Goal: Check status: Check status

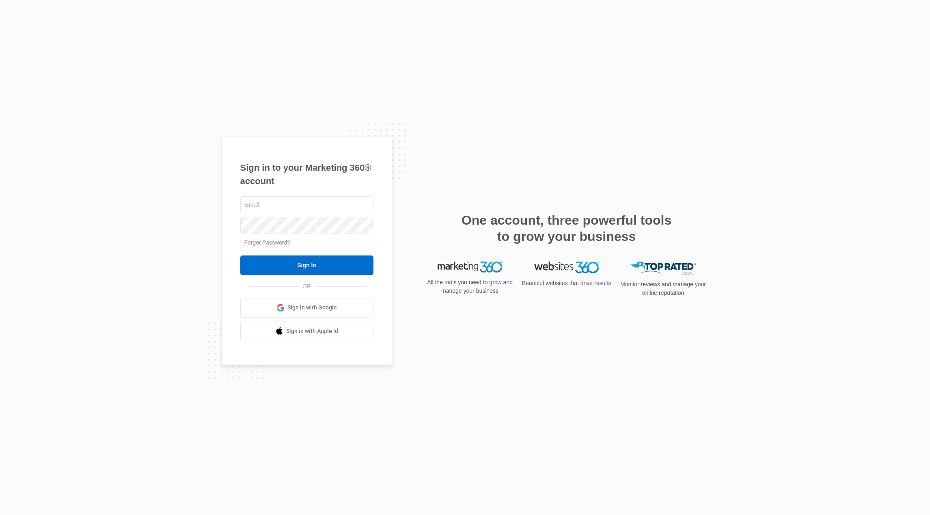
click at [336, 312] on link "Sign in with Google" at bounding box center [306, 307] width 133 height 19
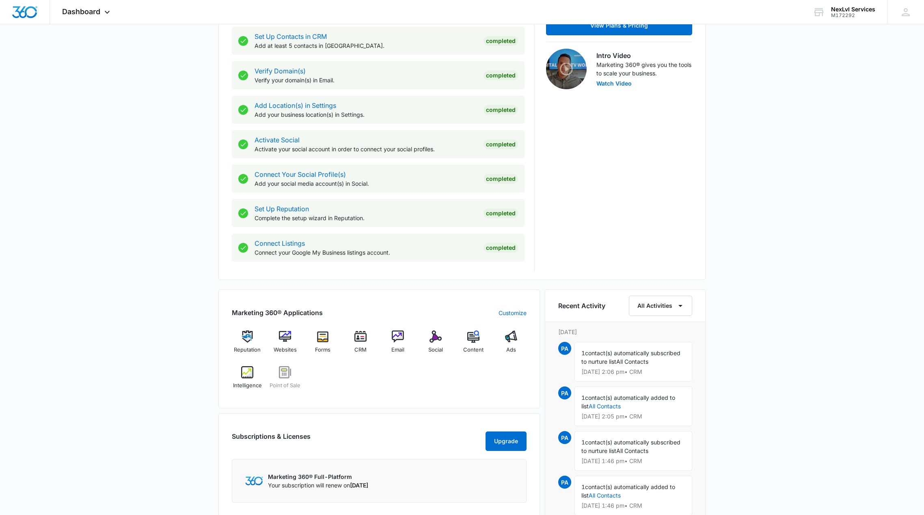
scroll to position [243, 0]
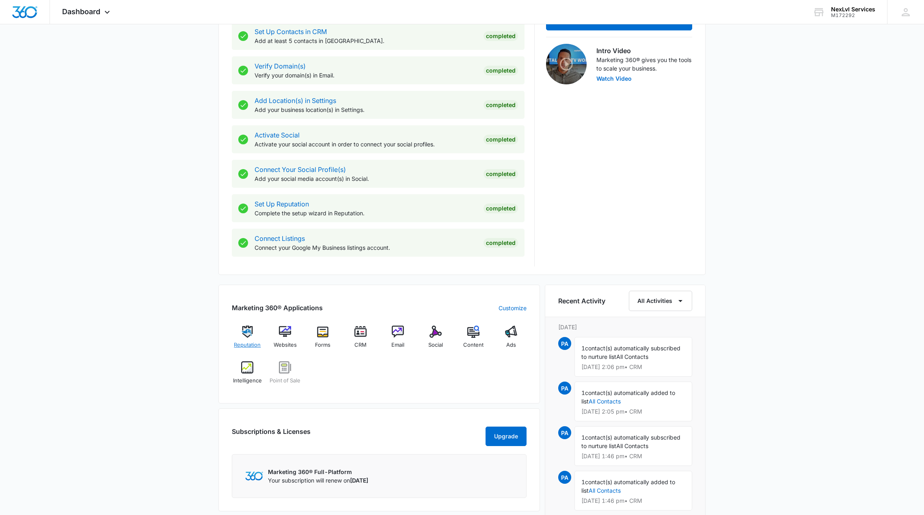
click at [261, 340] on div "Reputation" at bounding box center [247, 340] width 31 height 29
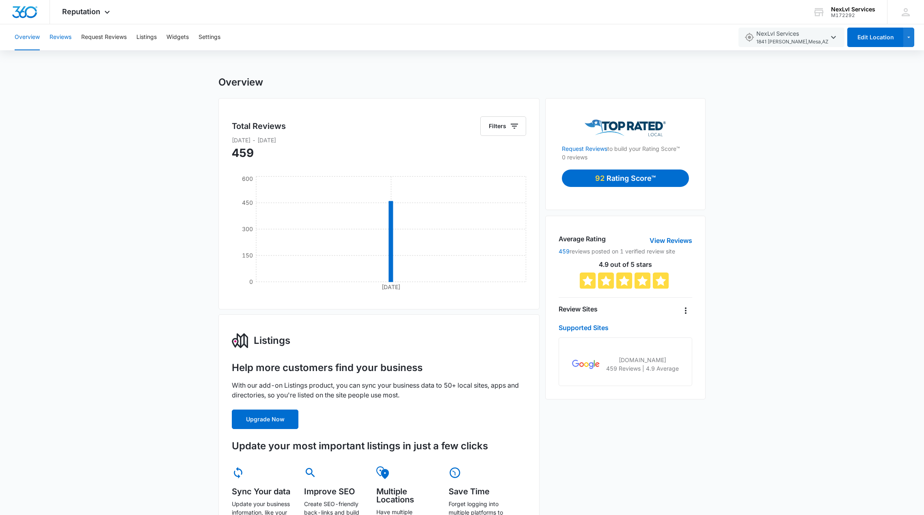
click at [61, 39] on button "Reviews" at bounding box center [61, 37] width 22 height 26
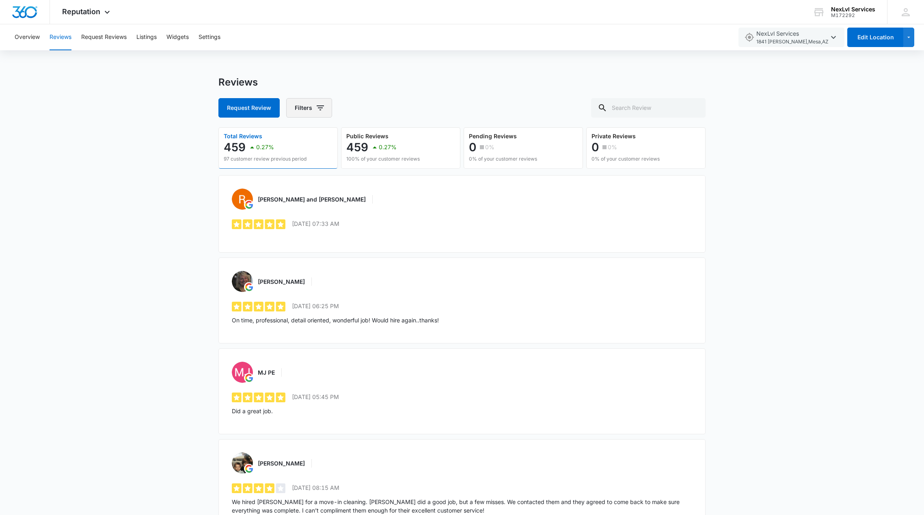
click at [303, 111] on button "Filters" at bounding box center [309, 107] width 46 height 19
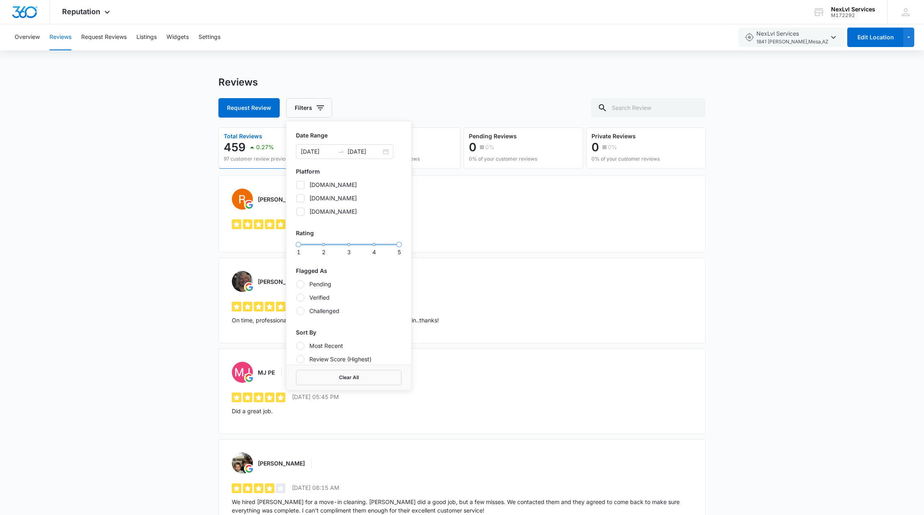
click at [300, 346] on div at bounding box center [300, 346] width 8 height 8
click at [296, 346] on input "Most Recent" at bounding box center [296, 346] width 0 height 0
radio input "true"
